Goal: Information Seeking & Learning: Learn about a topic

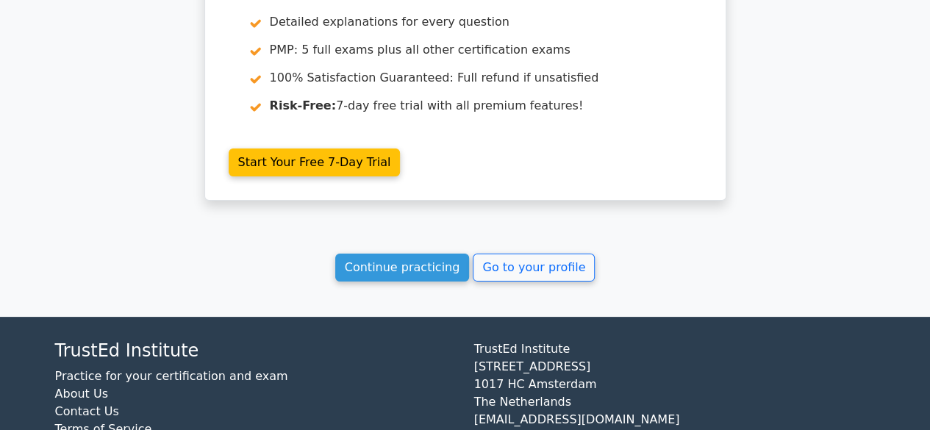
scroll to position [2806, 0]
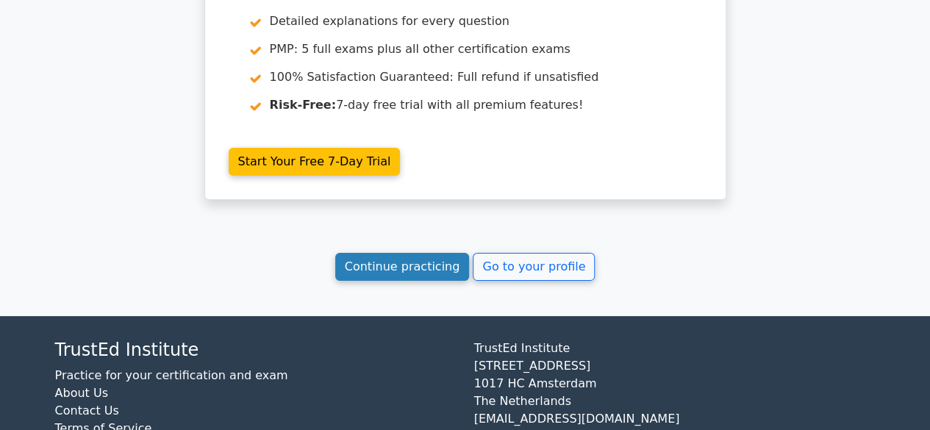
click at [422, 253] on link "Continue practicing" at bounding box center [402, 267] width 135 height 28
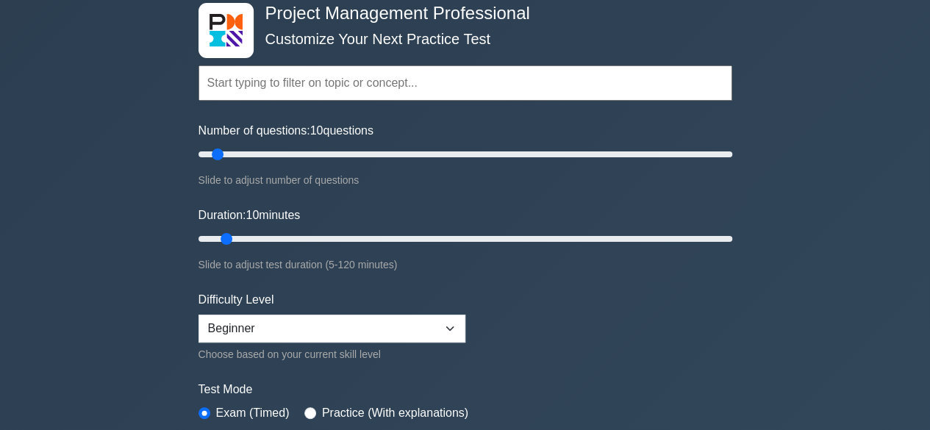
scroll to position [241, 0]
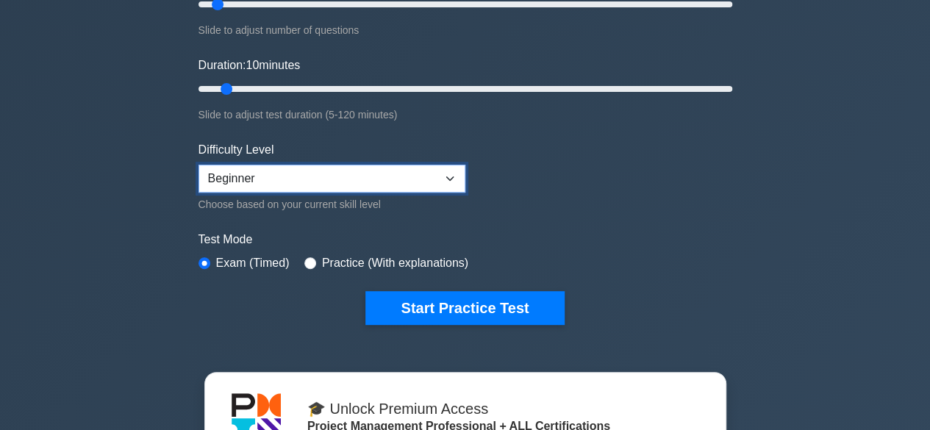
click at [350, 170] on select "Beginner Intermediate Expert" at bounding box center [331, 179] width 267 height 28
select select "intermediate"
click at [198, 165] on select "Beginner Intermediate Expert" at bounding box center [331, 179] width 267 height 28
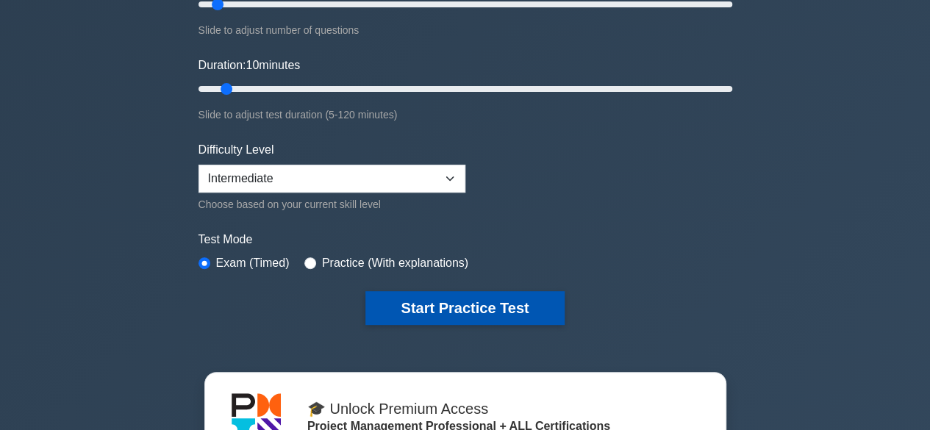
click at [451, 306] on button "Start Practice Test" at bounding box center [464, 308] width 198 height 34
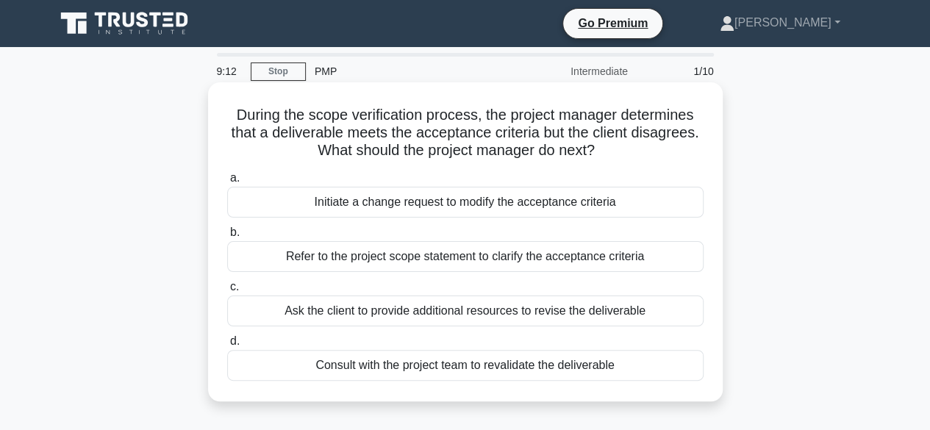
click at [465, 260] on div "Refer to the project scope statement to clarify the acceptance criteria" at bounding box center [465, 256] width 476 height 31
click at [227, 237] on input "b. Refer to the project scope statement to clarify the acceptance criteria" at bounding box center [227, 233] width 0 height 10
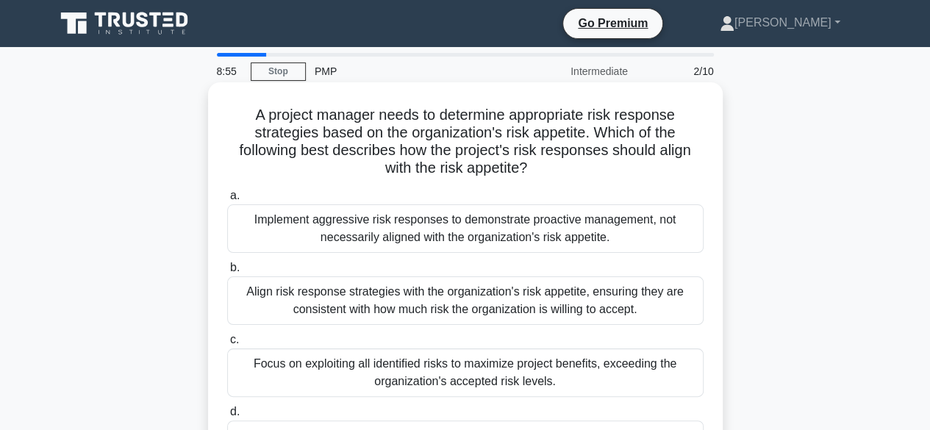
click at [485, 174] on h5 "A project manager needs to determine appropriate risk response strategies based…" at bounding box center [465, 142] width 479 height 72
copy h5 "appetite"
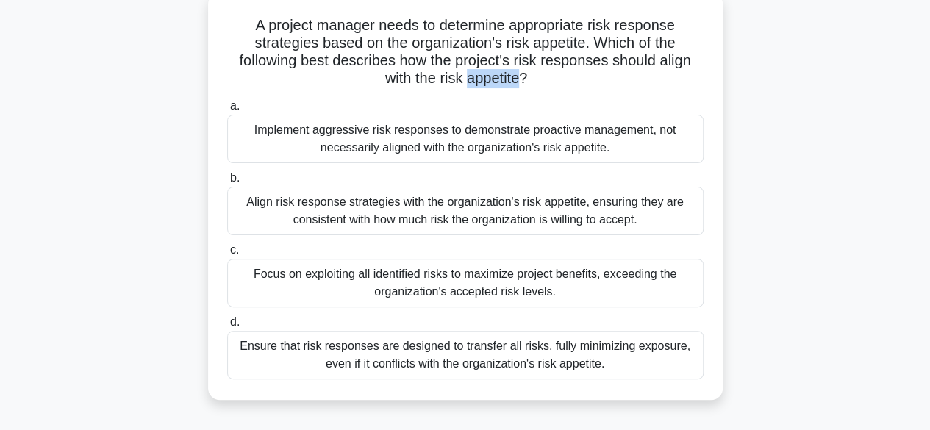
scroll to position [93, 0]
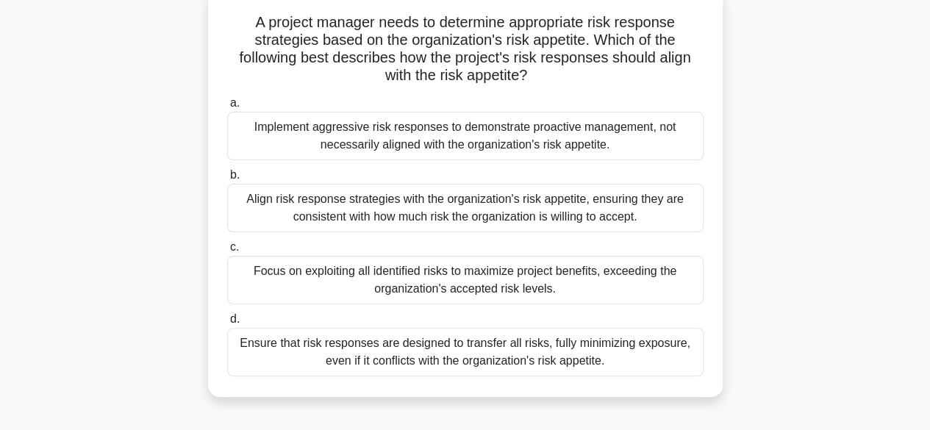
click at [618, 278] on div "Focus on exploiting all identified risks to maximize project benefits, exceedin…" at bounding box center [465, 280] width 476 height 49
click at [227, 252] on input "c. Focus on exploiting all identified risks to maximize project benefits, excee…" at bounding box center [227, 248] width 0 height 10
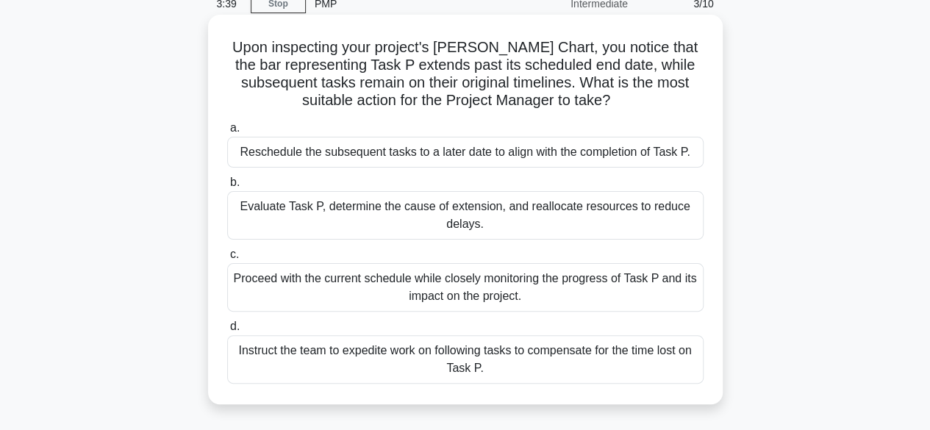
scroll to position [68, 0]
click at [482, 282] on div "Proceed with the current schedule while closely monitoring the progress of Task…" at bounding box center [465, 286] width 476 height 49
click at [227, 259] on input "c. Proceed with the current schedule while closely monitoring the progress of T…" at bounding box center [227, 254] width 0 height 10
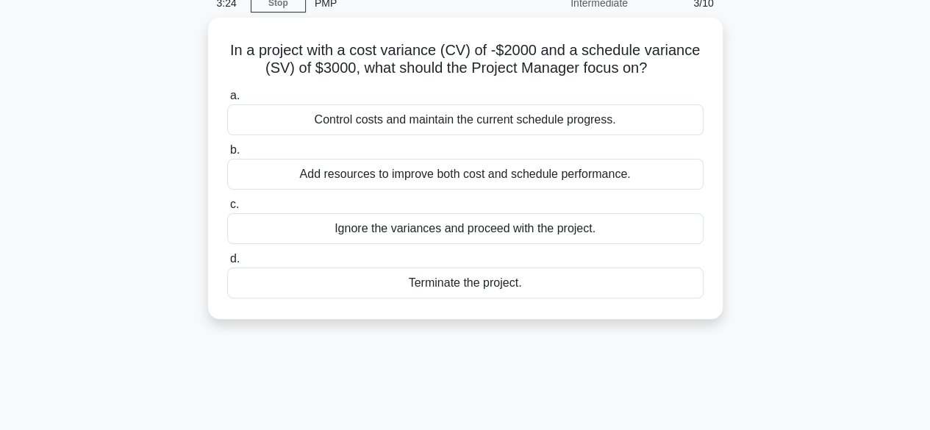
scroll to position [0, 0]
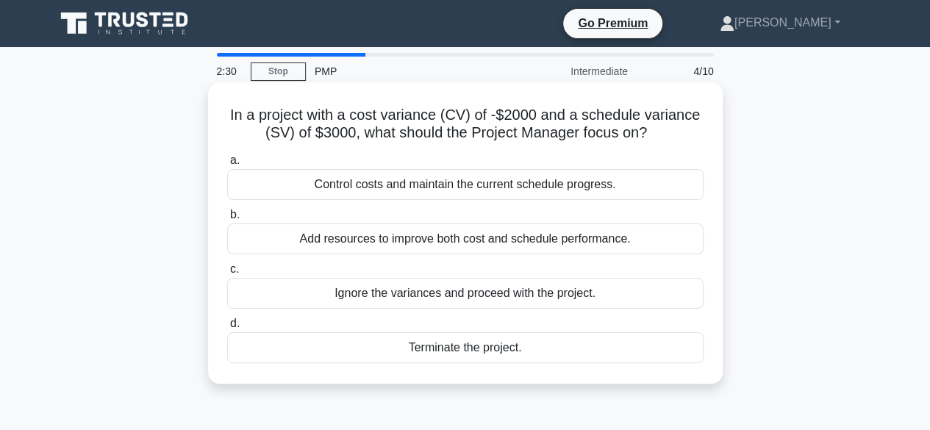
click at [532, 191] on div "Control costs and maintain the current schedule progress." at bounding box center [465, 184] width 476 height 31
click at [227, 165] on input "a. Control costs and maintain the current schedule progress." at bounding box center [227, 161] width 0 height 10
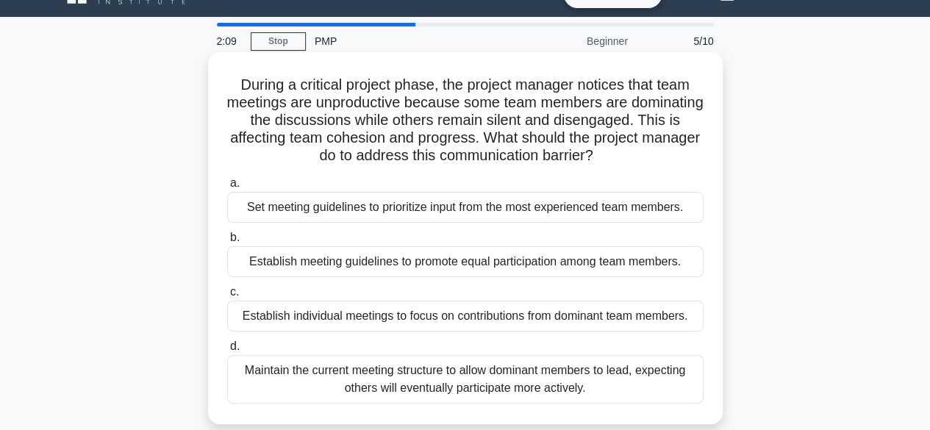
scroll to position [29, 0]
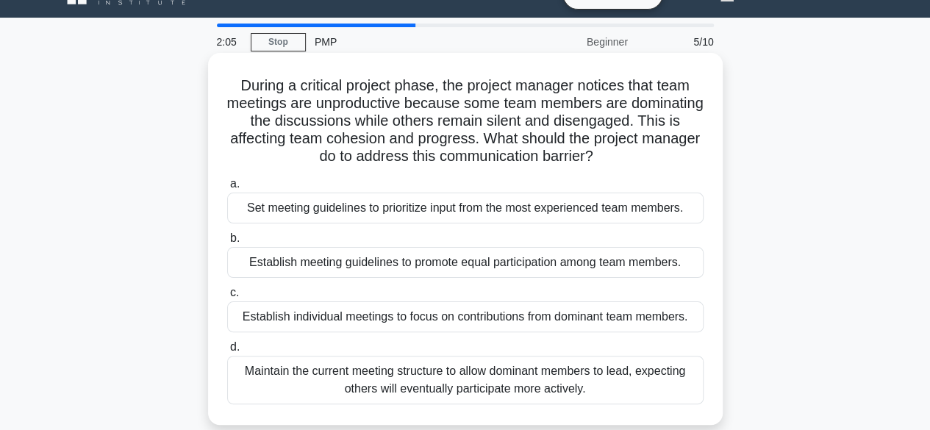
click at [423, 258] on div "Establish meeting guidelines to promote equal participation among team members." at bounding box center [465, 262] width 476 height 31
click at [227, 243] on input "b. Establish meeting guidelines to promote equal participation among team membe…" at bounding box center [227, 239] width 0 height 10
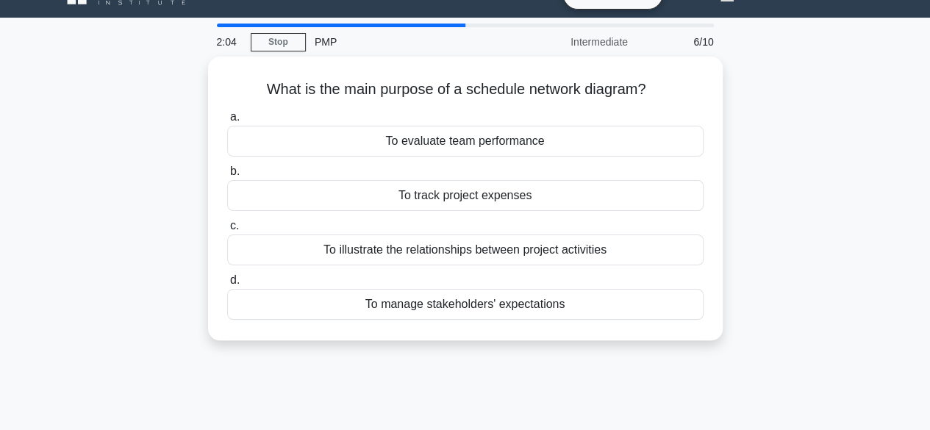
scroll to position [0, 0]
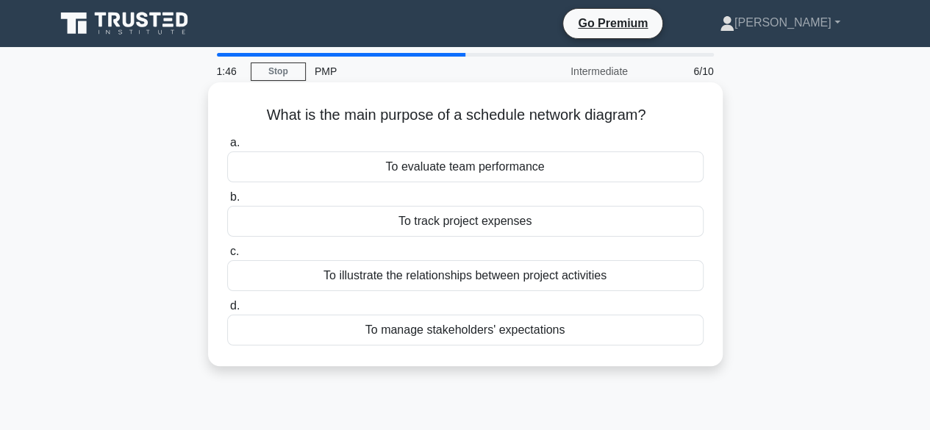
click at [422, 282] on div "To illustrate the relationships between project activities" at bounding box center [465, 275] width 476 height 31
click at [227, 257] on input "c. To illustrate the relationships between project activities" at bounding box center [227, 252] width 0 height 10
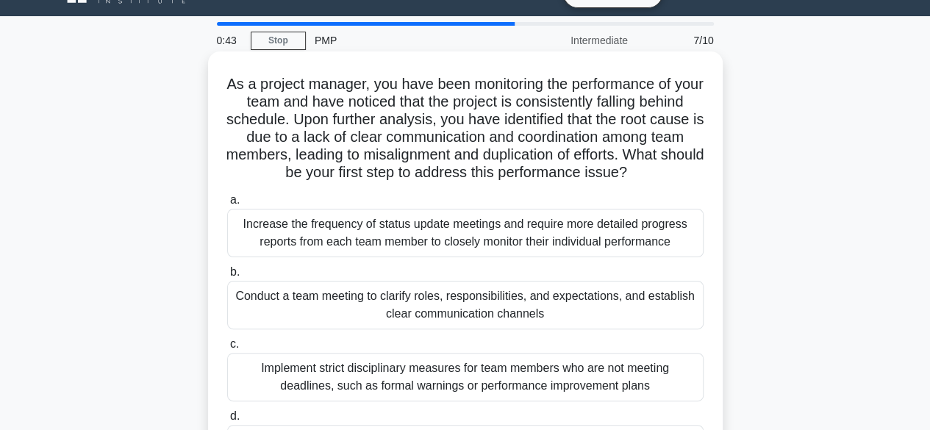
scroll to position [32, 0]
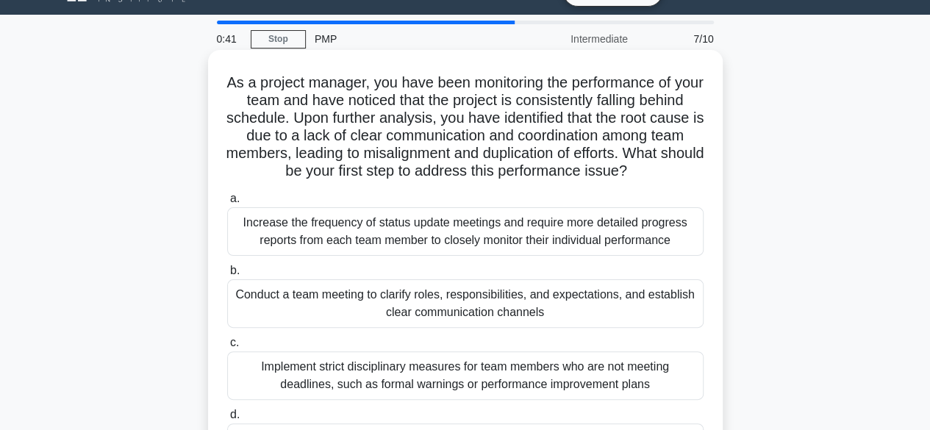
click at [537, 245] on div "Increase the frequency of status update meetings and require more detailed prog…" at bounding box center [465, 231] width 476 height 49
click at [227, 204] on input "a. Increase the frequency of status update meetings and require more detailed p…" at bounding box center [227, 199] width 0 height 10
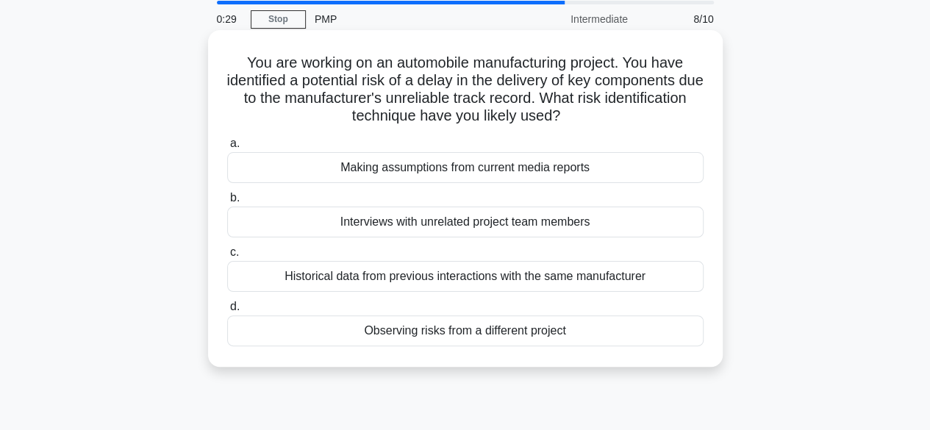
scroll to position [54, 0]
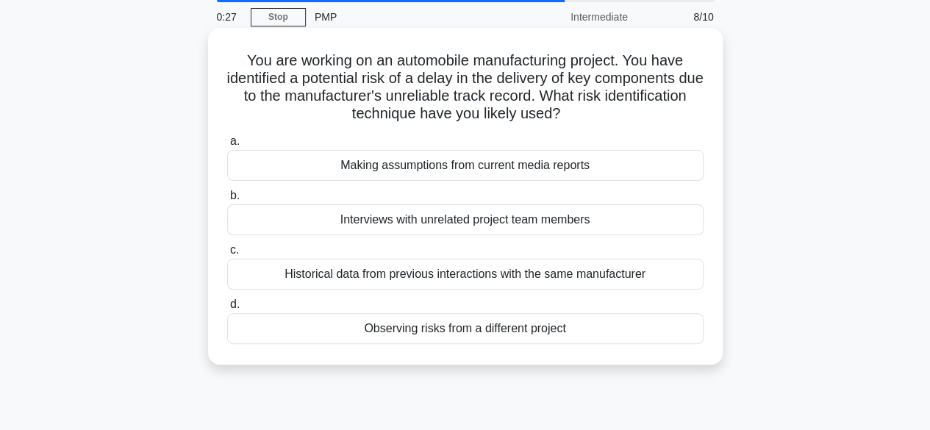
click at [512, 274] on div "Historical data from previous interactions with the same manufacturer" at bounding box center [465, 274] width 476 height 31
click at [227, 255] on input "c. Historical data from previous interactions with the same manufacturer" at bounding box center [227, 251] width 0 height 10
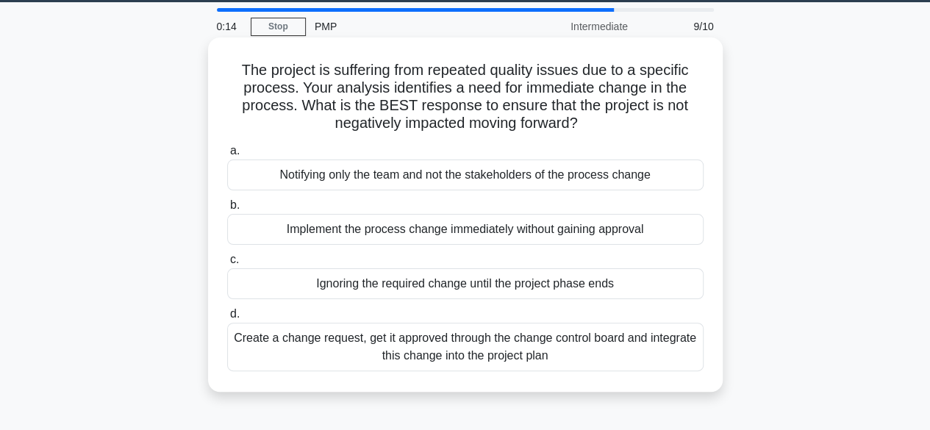
scroll to position [46, 0]
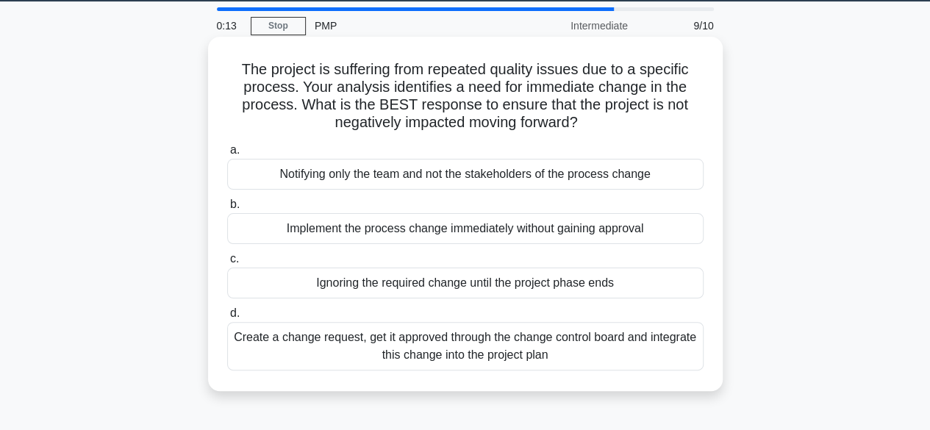
click at [503, 351] on div "Create a change request, get it approved through the change control board and i…" at bounding box center [465, 346] width 476 height 49
click at [227, 318] on input "d. Create a change request, get it approved through the change control board an…" at bounding box center [227, 314] width 0 height 10
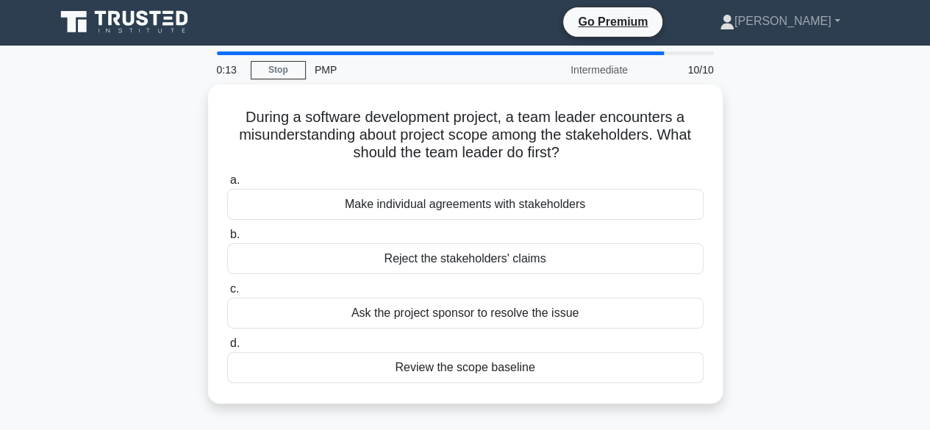
scroll to position [0, 0]
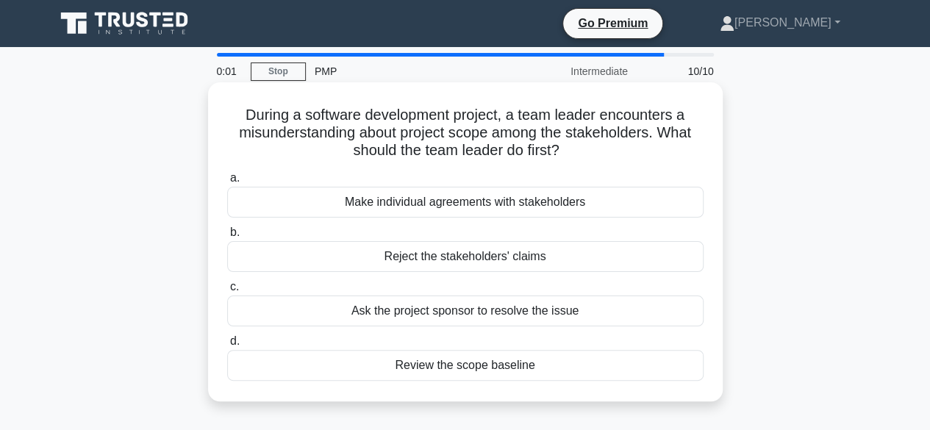
click at [513, 375] on div "Review the scope baseline" at bounding box center [465, 365] width 476 height 31
click at [227, 346] on input "d. Review the scope baseline" at bounding box center [227, 342] width 0 height 10
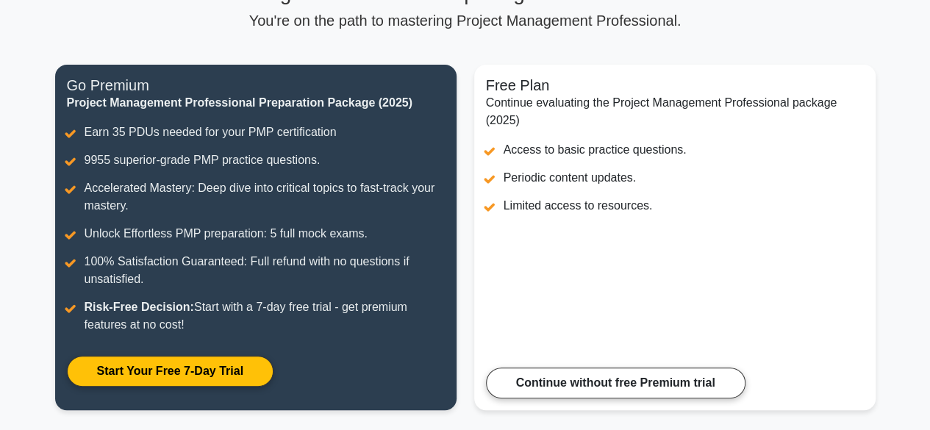
scroll to position [135, 0]
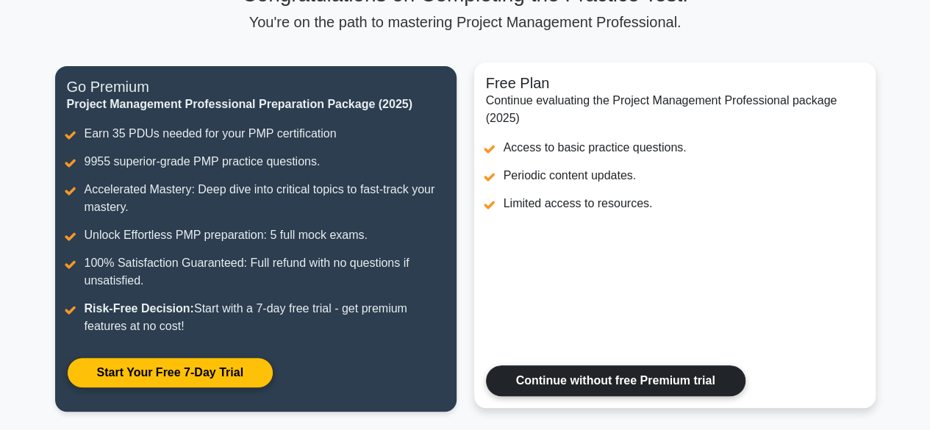
click at [644, 380] on link "Continue without free Premium trial" at bounding box center [616, 380] width 260 height 31
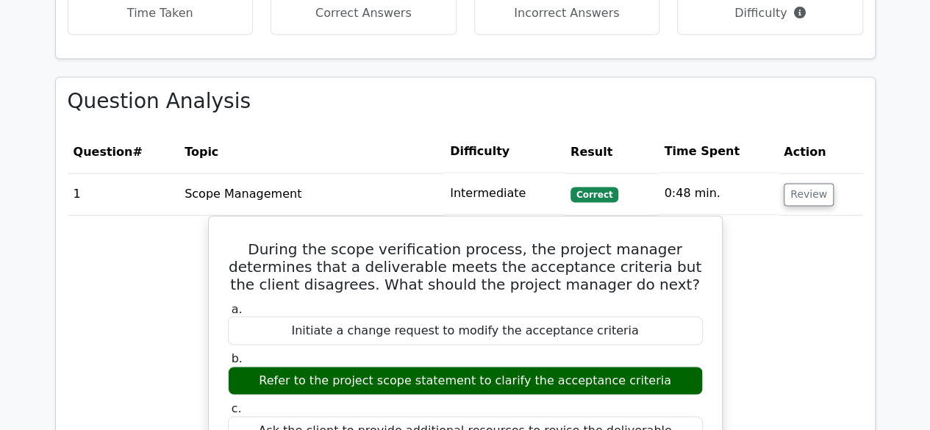
scroll to position [1178, 0]
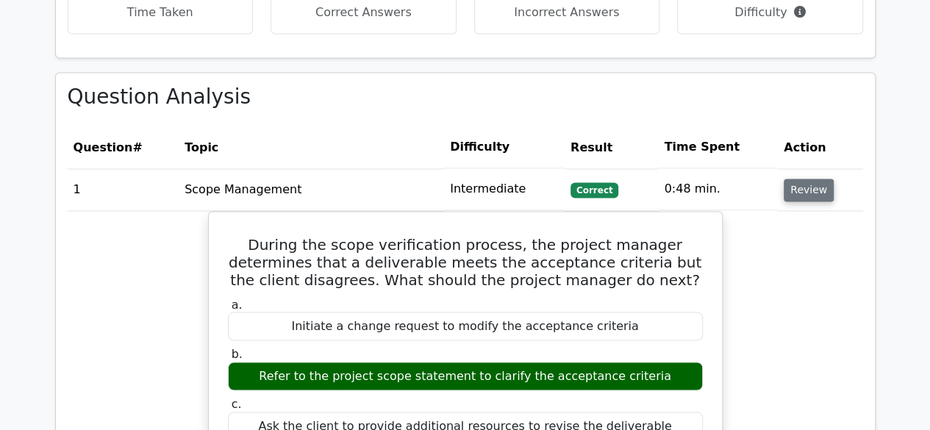
click at [812, 179] on button "Review" at bounding box center [809, 190] width 50 height 23
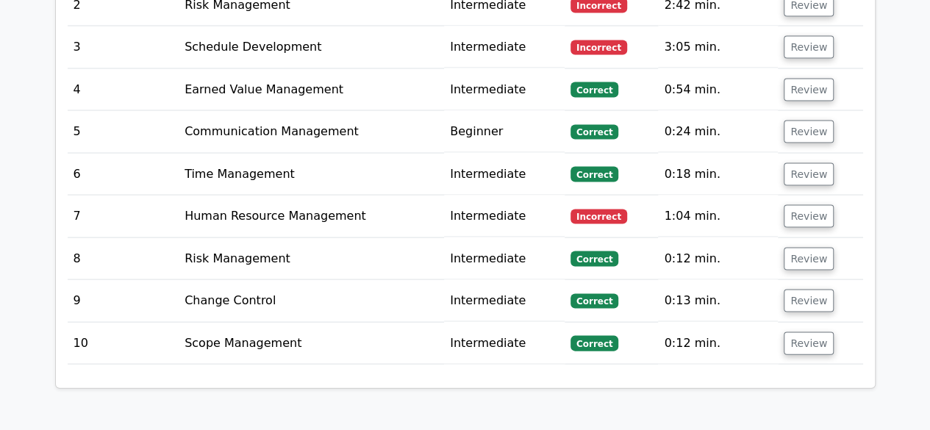
scroll to position [1407, 0]
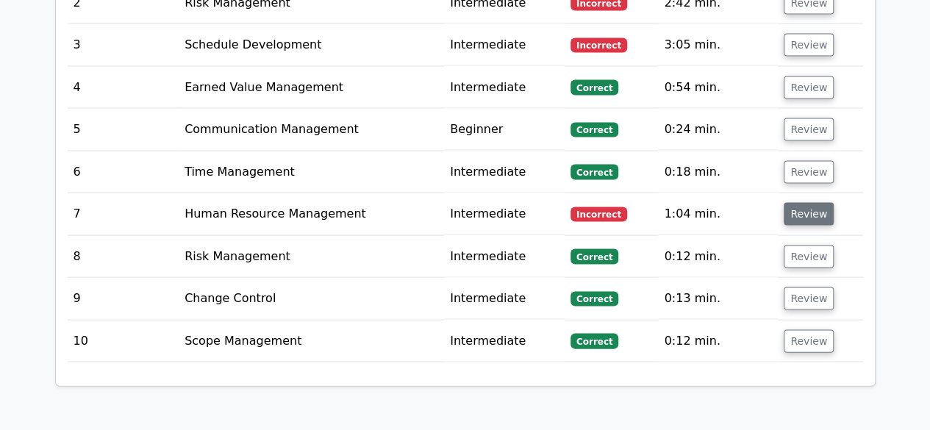
click at [794, 203] on button "Review" at bounding box center [809, 214] width 50 height 23
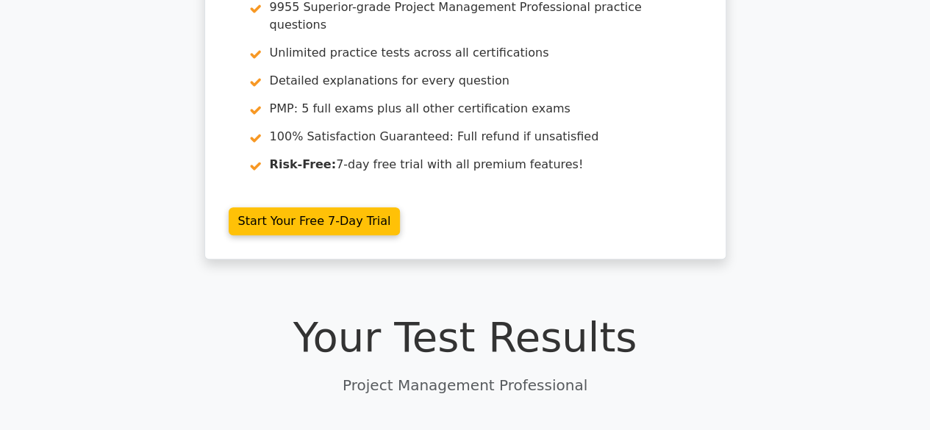
scroll to position [16, 0]
